Goal: Check status: Check status

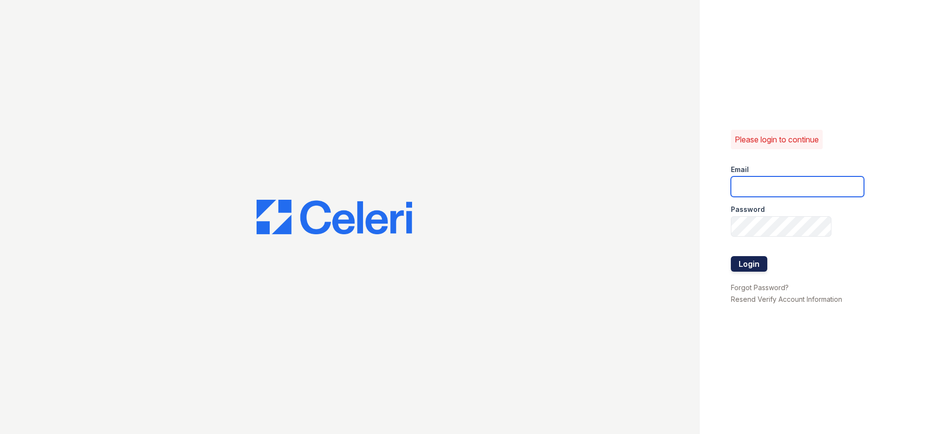
type input "sharley@rushmoremgmt.com"
click at [754, 263] on button "Login" at bounding box center [749, 264] width 36 height 16
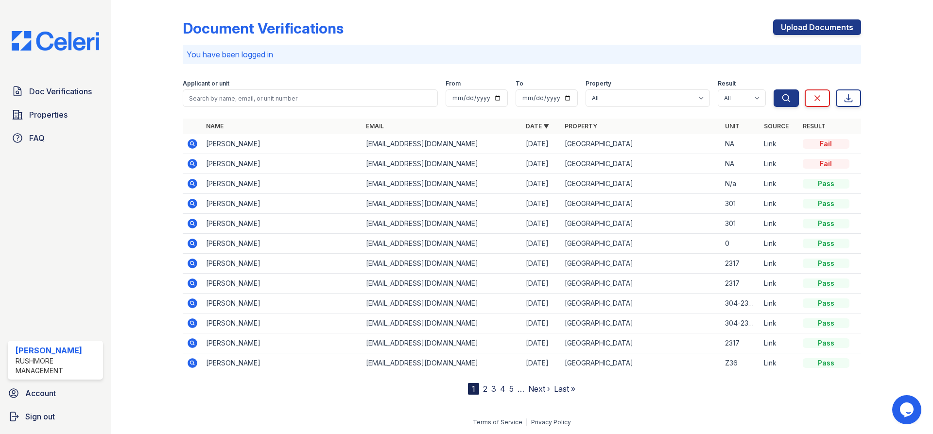
click at [193, 164] on icon at bounding box center [191, 163] width 2 height 2
click at [191, 186] on icon at bounding box center [192, 184] width 10 height 10
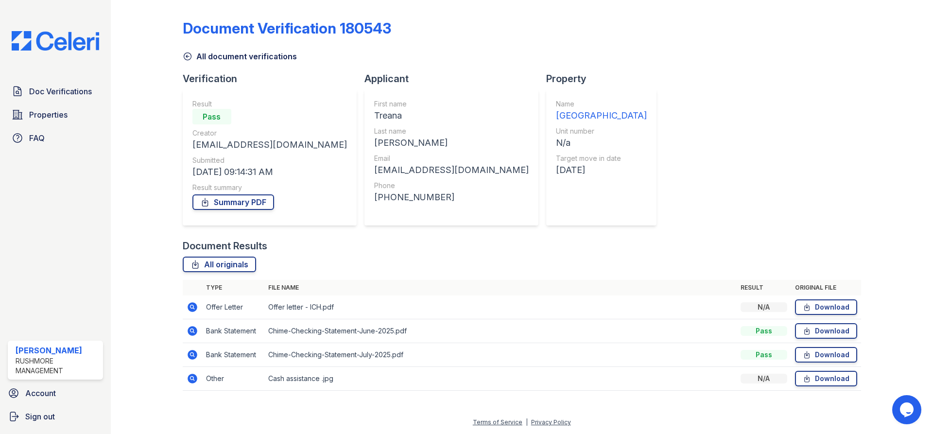
click at [192, 307] on icon at bounding box center [191, 306] width 2 height 2
click at [193, 331] on icon at bounding box center [193, 331] width 12 height 12
click at [188, 376] on icon at bounding box center [192, 379] width 10 height 10
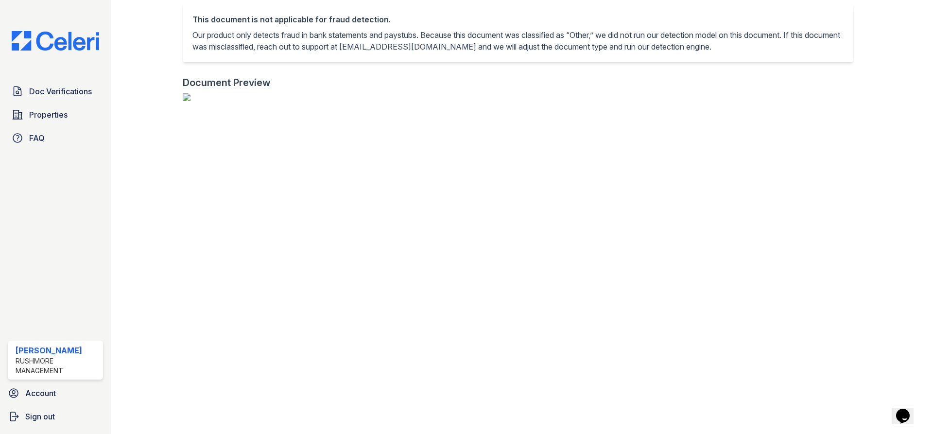
scroll to position [243, 0]
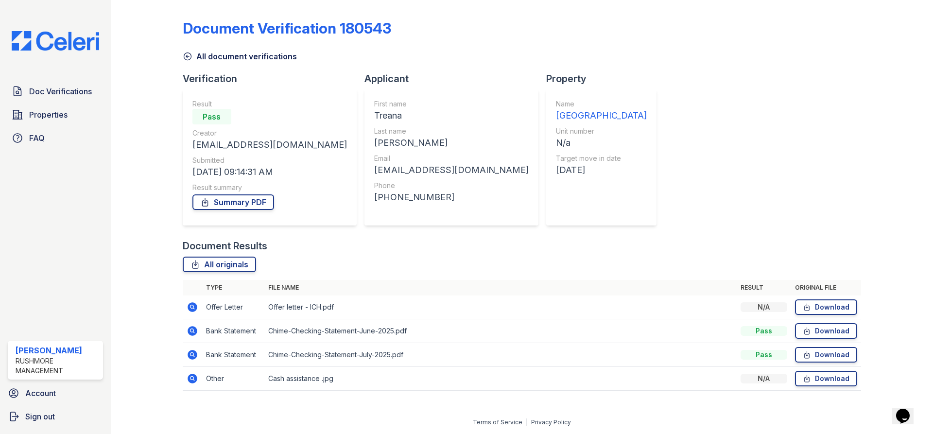
click at [192, 331] on icon at bounding box center [191, 330] width 2 height 2
click at [189, 352] on icon at bounding box center [192, 355] width 10 height 10
